Goal: Obtain resource: Download file/media

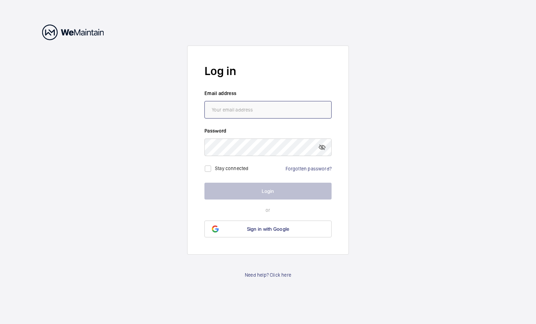
type input "[PERSON_NAME][EMAIL_ADDRESS][DOMAIN_NAME]"
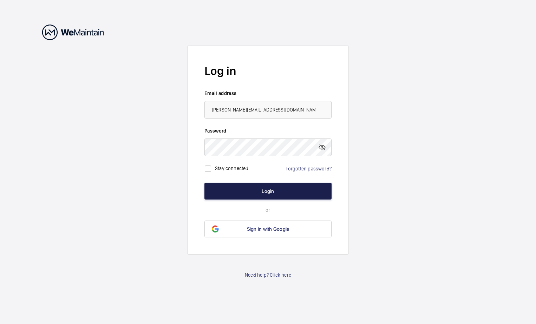
click at [242, 194] on button "Login" at bounding box center [267, 191] width 127 height 17
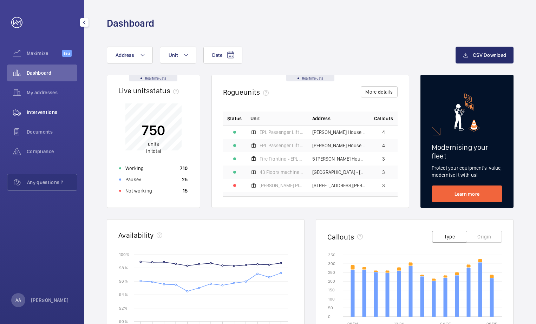
click at [49, 112] on span "Interventions" at bounding box center [52, 112] width 51 height 7
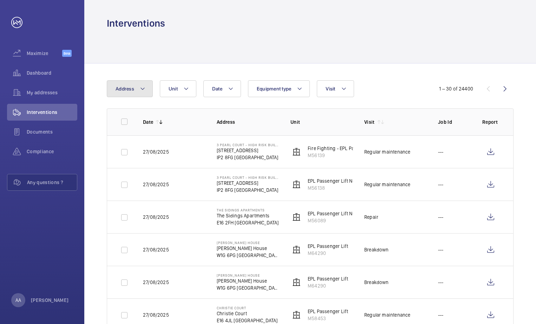
click at [146, 89] on button "Address" at bounding box center [130, 88] width 46 height 17
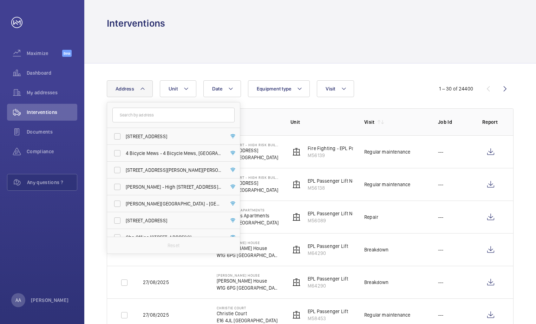
click at [131, 114] on input "text" at bounding box center [173, 115] width 122 height 15
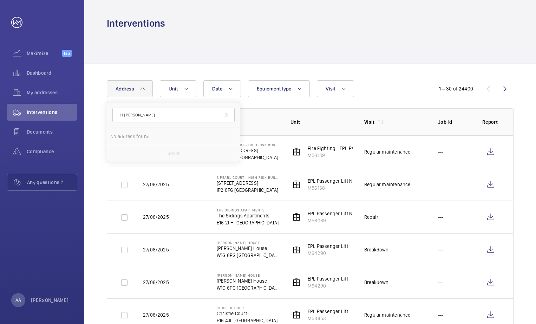
click at [124, 114] on input "11 [PERSON_NAME]" at bounding box center [173, 115] width 122 height 15
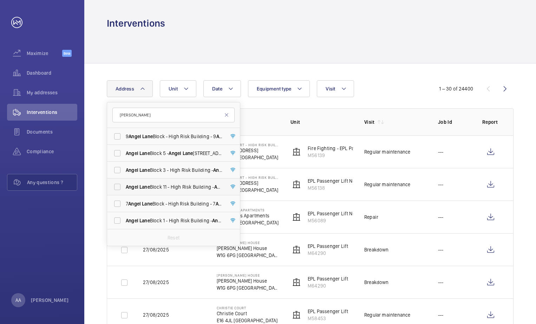
type input "[PERSON_NAME]"
click at [147, 186] on span "Lane" at bounding box center [144, 187] width 11 height 6
click at [124, 186] on input "[PERSON_NAME][STREET_ADDRESS][PERSON_NAME]" at bounding box center [117, 187] width 14 height 14
checkbox input "true"
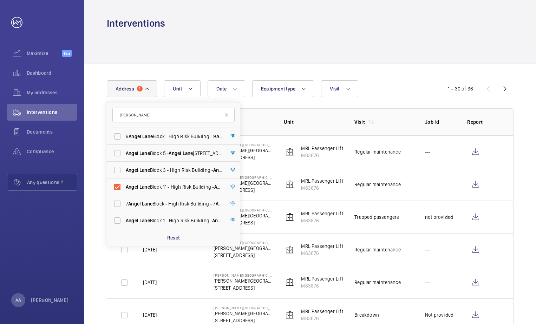
click at [226, 117] on mat-icon at bounding box center [227, 115] width 6 height 6
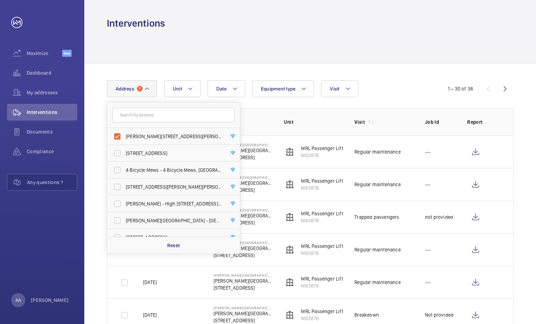
click at [258, 117] on th "Address" at bounding box center [237, 121] width 71 height 27
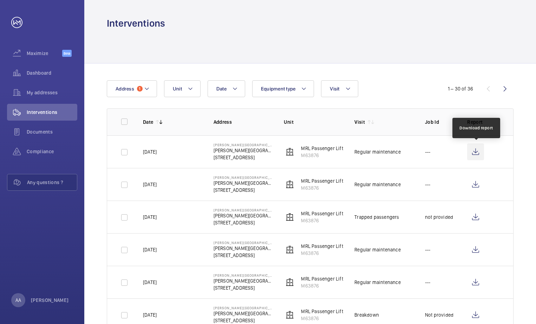
click at [476, 152] on wm-front-icon-button at bounding box center [475, 152] width 17 height 17
